Goal: Browse casually

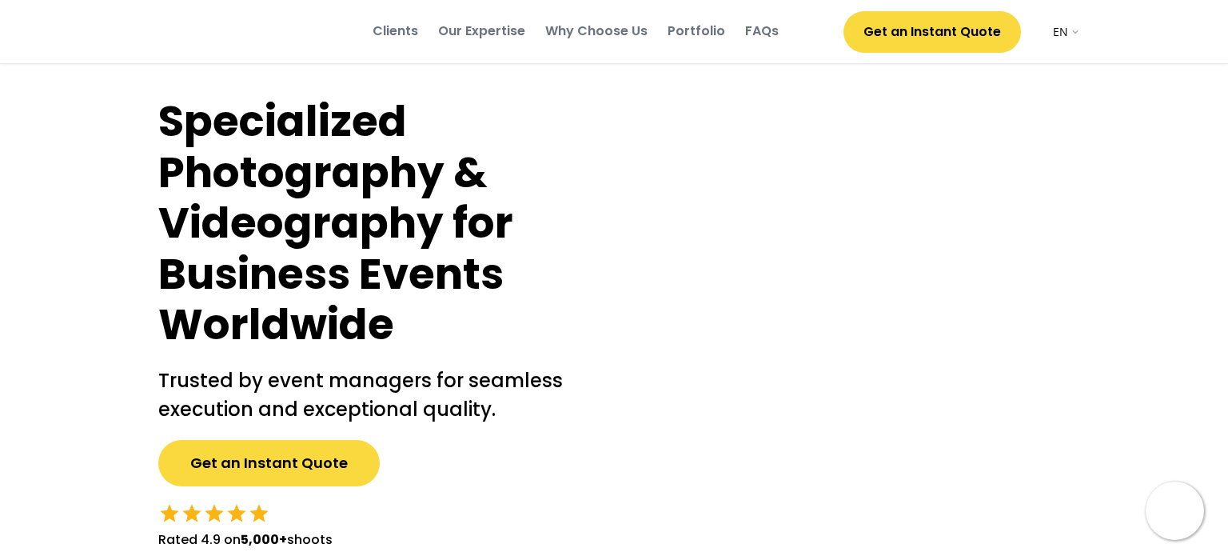
select select ""en""
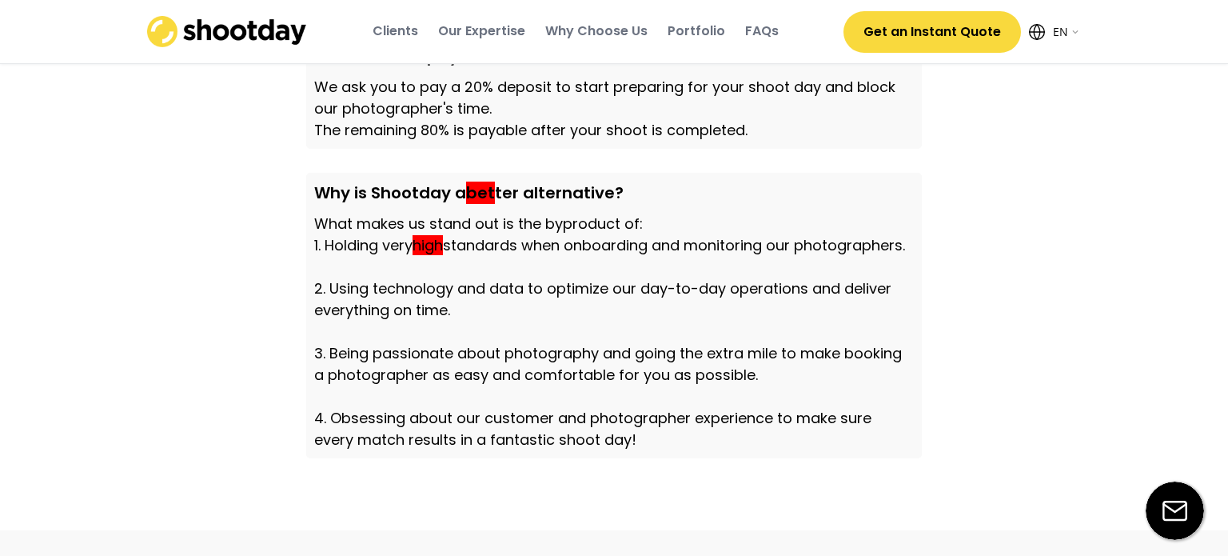
scroll to position [4230, 0]
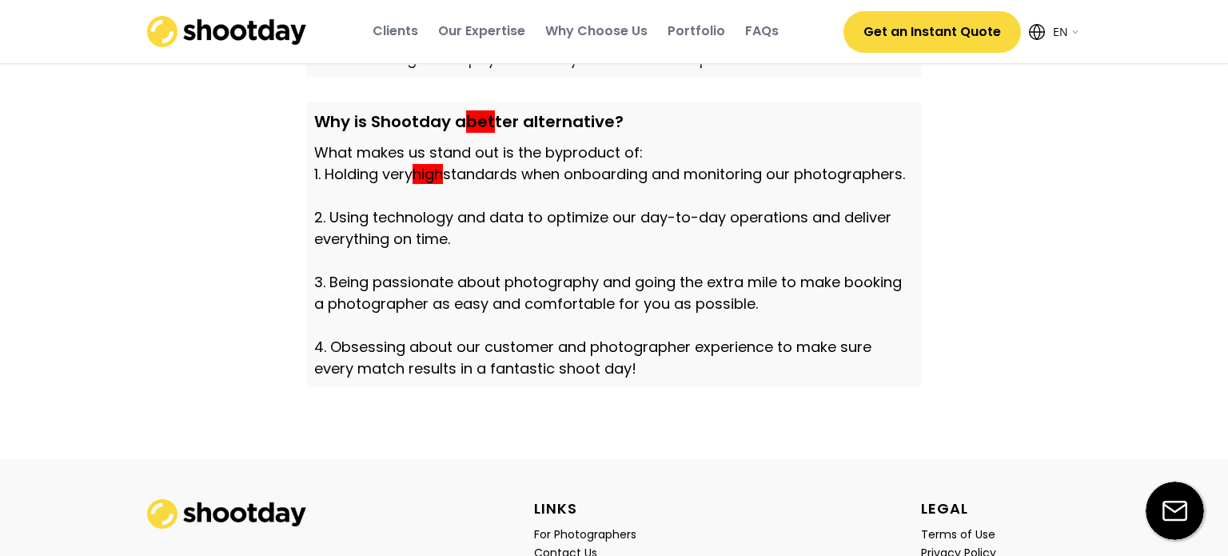
click at [504, 244] on div "What makes us stand out is the byproduct of: 1. Holding very high standards whe…" at bounding box center [613, 259] width 599 height 237
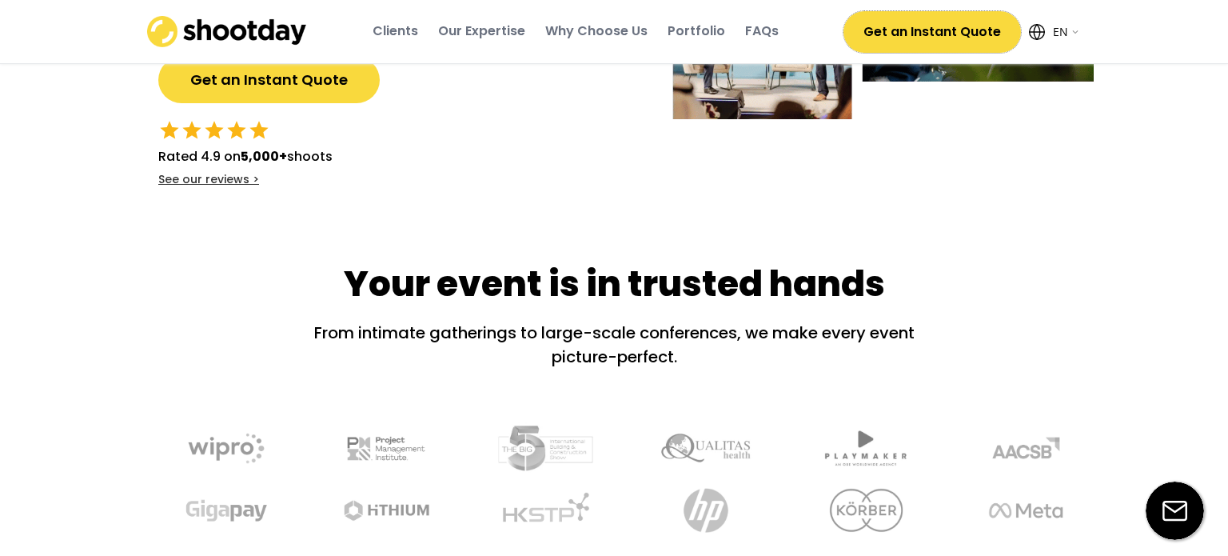
scroll to position [0, 0]
